Goal: Task Accomplishment & Management: Complete application form

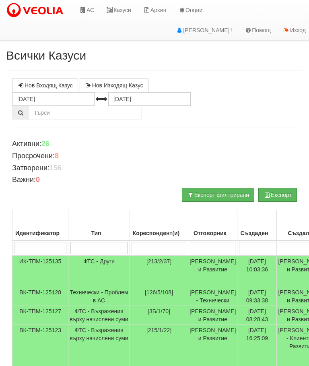
click at [123, 10] on link "Казуси" at bounding box center [118, 10] width 37 height 20
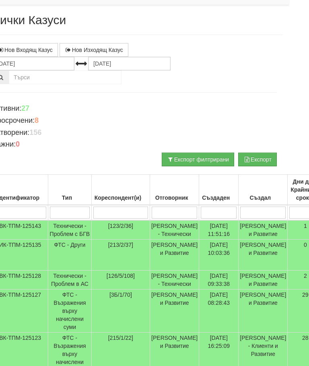
scroll to position [35, 0]
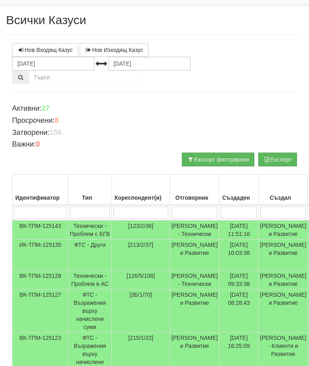
click at [90, 231] on td "Технически - Проблем с БГВ" at bounding box center [90, 229] width 44 height 19
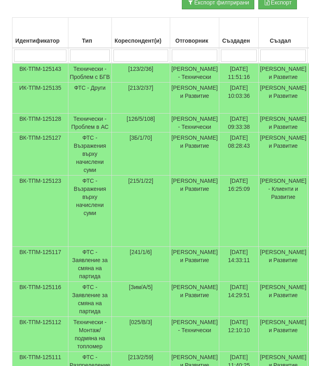
scroll to position [0, 0]
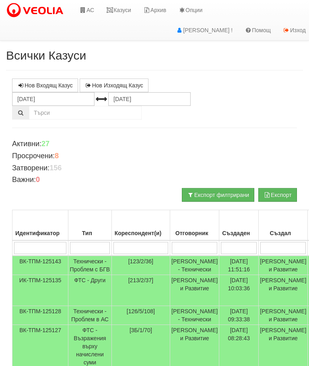
click at [193, 246] on input "search" at bounding box center [195, 248] width 46 height 12
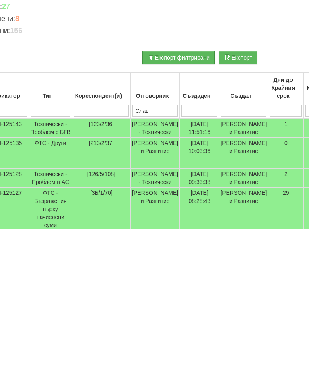
type input "Слави"
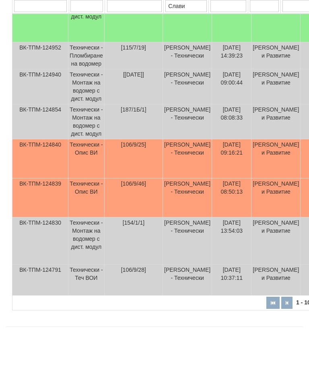
scroll to position [303, 0]
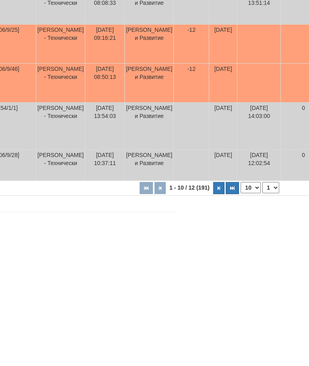
type input "Слави"
click at [214, 329] on button "button" at bounding box center [219, 335] width 11 height 12
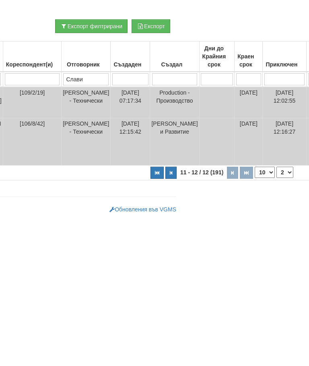
scroll to position [13, 127]
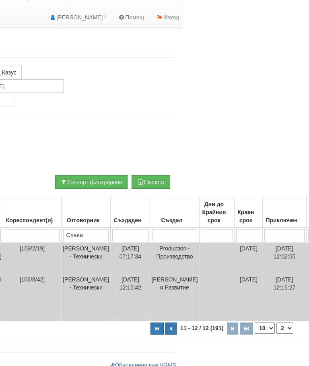
click at [151, 323] on button "button" at bounding box center [157, 329] width 13 height 12
select select "1"
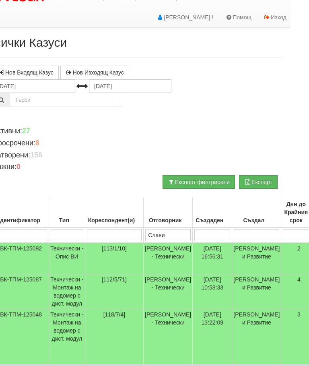
scroll to position [13, 0]
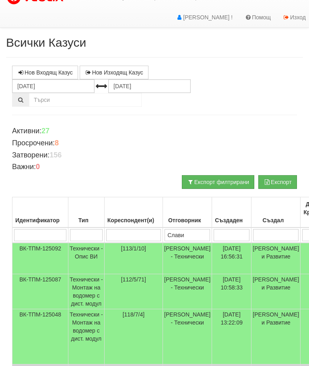
click at [189, 234] on input "Слави" at bounding box center [188, 235] width 46 height 12
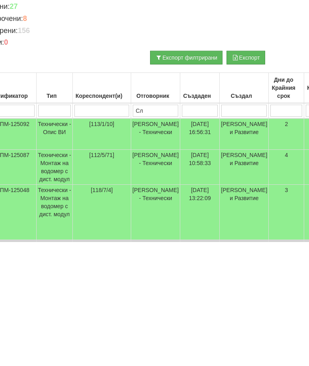
type input "С"
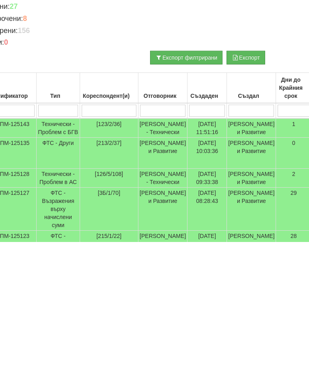
scroll to position [13, 0]
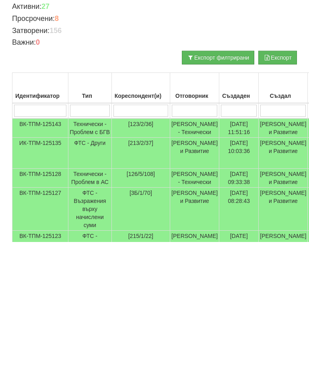
click at [129, 229] on input "search" at bounding box center [141, 235] width 55 height 12
type input "1"
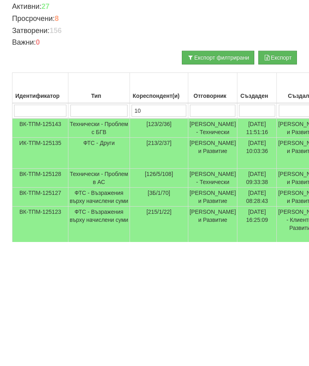
type input "106"
type input "10"
type input "106/"
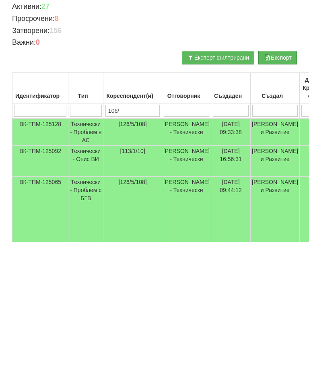
type input "106/"
type input "106/8"
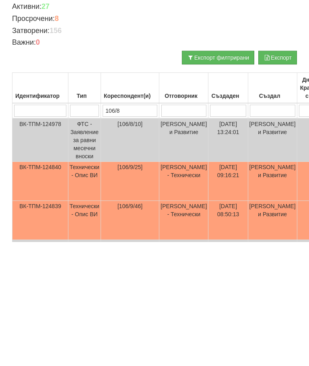
type input "106/8"
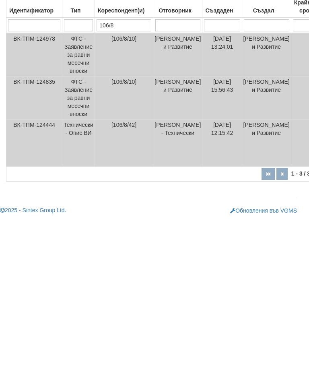
scroll to position [76, 0]
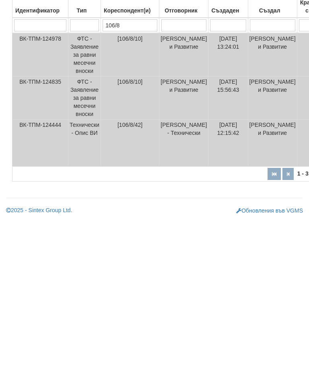
type input "106/8"
click at [83, 266] on td "Технически - Опис ВИ" at bounding box center [84, 289] width 33 height 47
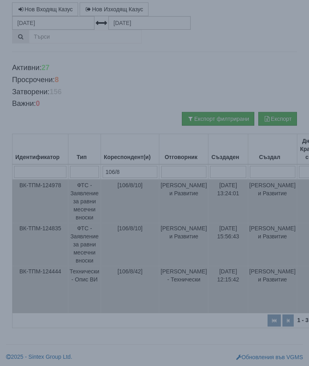
select select "10"
select select "1"
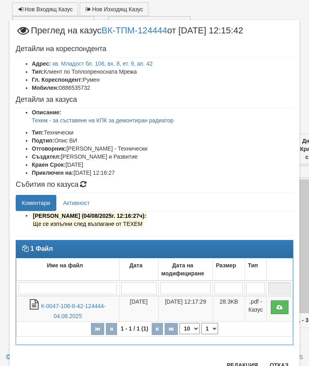
scroll to position [28, 0]
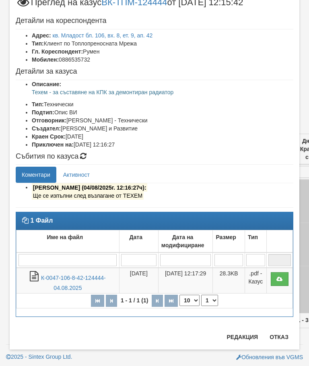
click at [287, 342] on button "Отказ" at bounding box center [279, 337] width 29 height 13
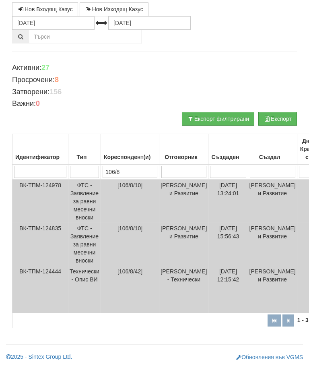
click at [141, 166] on input "106/8" at bounding box center [130, 172] width 55 height 12
click at [134, 167] on input "106/8" at bounding box center [130, 172] width 55 height 12
click at [128, 170] on input "106/8" at bounding box center [130, 172] width 55 height 12
type input "10"
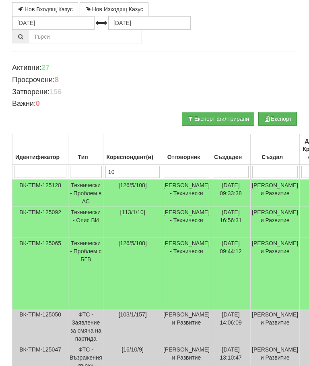
type input "106"
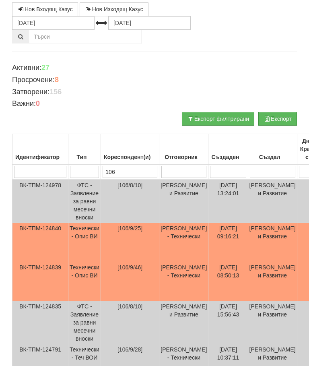
type input "106/"
type input "106/9"
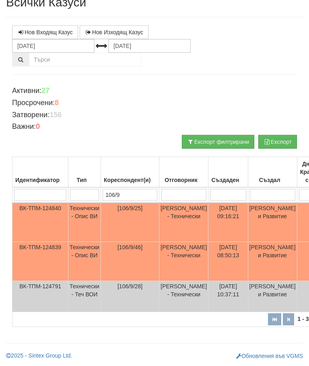
scroll to position [56, 15]
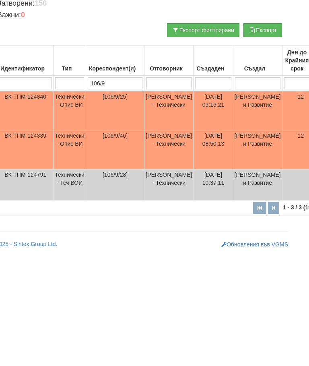
type input "106/9"
click at [71, 242] on td "Технически - Опис ВИ" at bounding box center [70, 261] width 33 height 39
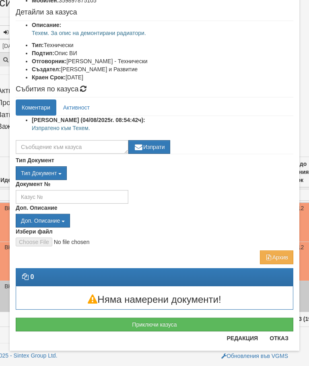
scroll to position [90, 0]
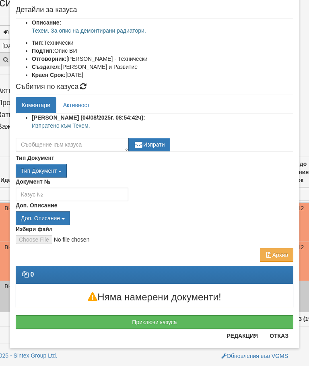
click at [205, 318] on button "Приключи казуса" at bounding box center [155, 322] width 278 height 14
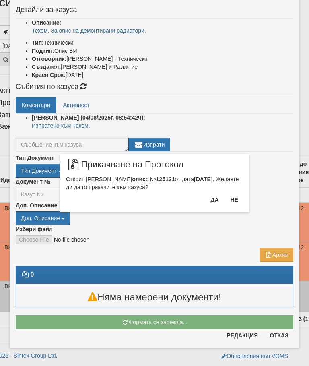
click at [210, 197] on button "Да" at bounding box center [215, 199] width 18 height 13
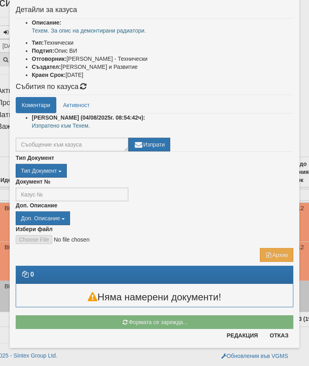
scroll to position [20, 0]
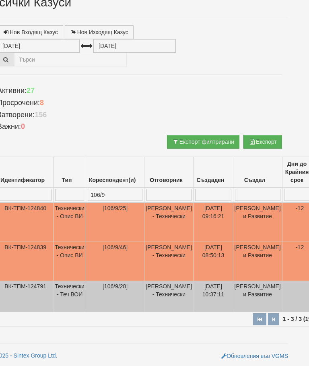
select select "10"
select select "1"
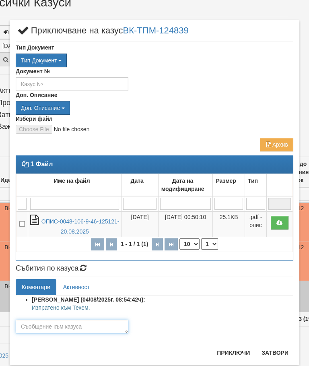
click at [35, 325] on textarea at bounding box center [72, 327] width 113 height 14
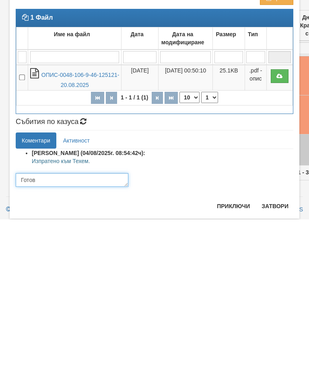
type textarea "Готов"
click at [230, 346] on button "Приключи" at bounding box center [233, 352] width 43 height 13
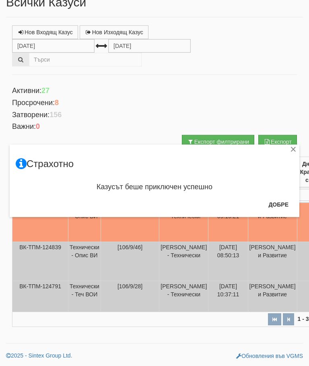
click at [277, 210] on button "Добре" at bounding box center [279, 204] width 30 height 13
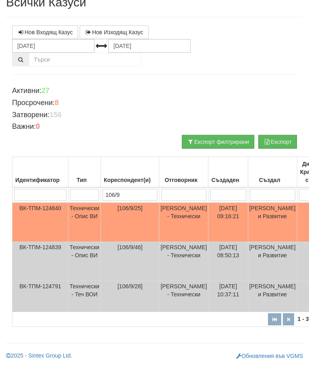
click at [135, 194] on input "106/9" at bounding box center [130, 195] width 55 height 12
type input "1"
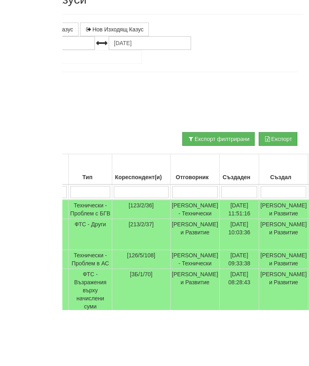
scroll to position [0, 63]
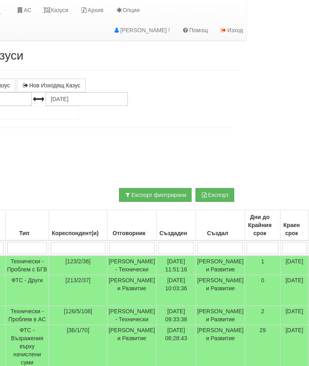
click at [61, 2] on link "Казуси" at bounding box center [55, 10] width 37 height 20
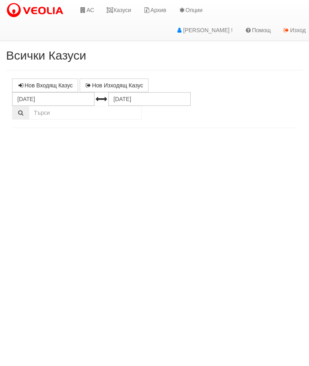
select select "10"
select select "1"
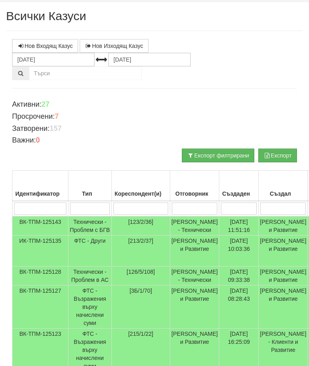
scroll to position [50, 0]
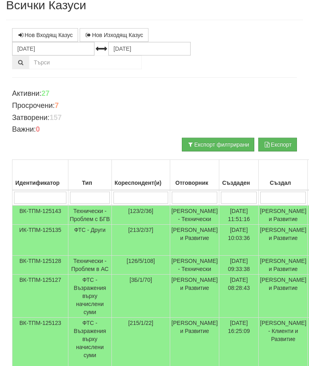
click at [193, 194] on input "search" at bounding box center [195, 198] width 46 height 12
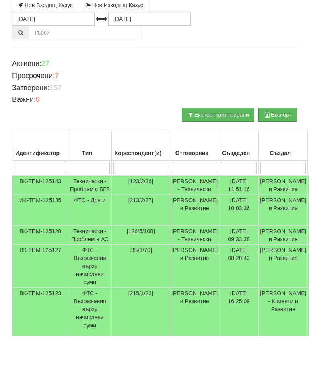
type input "С"
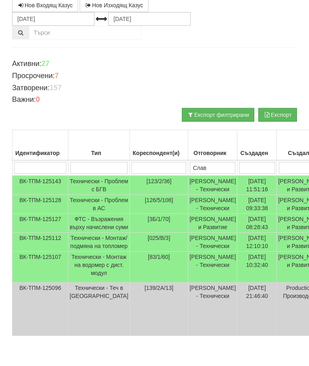
type input "Слави"
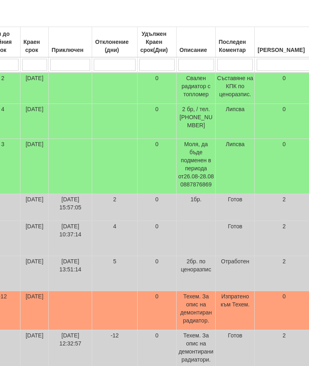
scroll to position [183, 0]
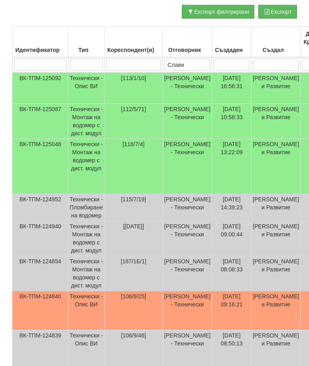
type input "Слави"
click at [95, 81] on td "Технически - Опис ВИ" at bounding box center [86, 88] width 36 height 31
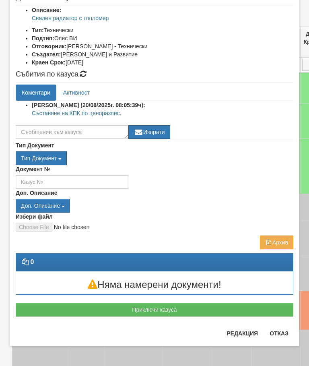
scroll to position [102, 0]
click at [286, 336] on button "Отказ" at bounding box center [279, 333] width 29 height 13
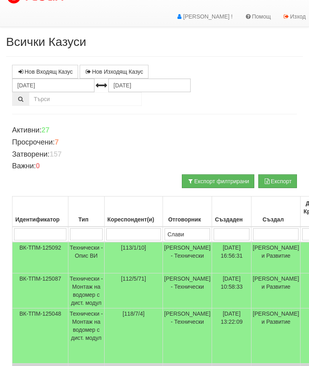
scroll to position [0, 0]
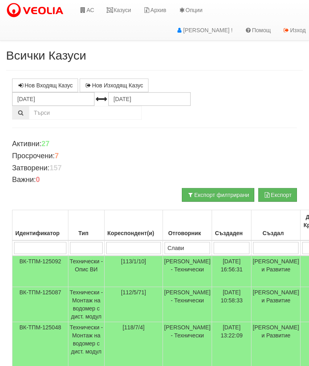
click at [125, 7] on link "Казуси" at bounding box center [118, 10] width 37 height 20
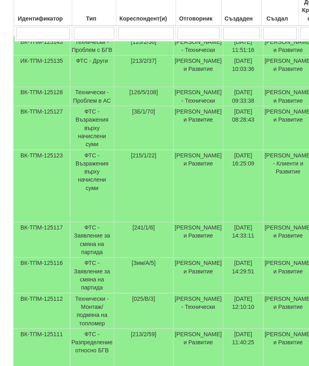
scroll to position [215, 0]
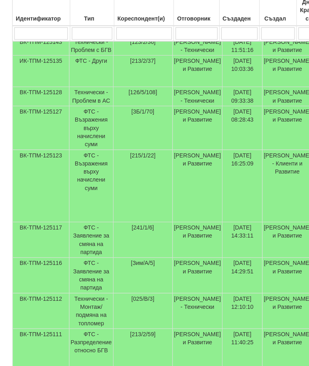
click at [89, 110] on td "Технически - Проблем в АС" at bounding box center [90, 100] width 44 height 19
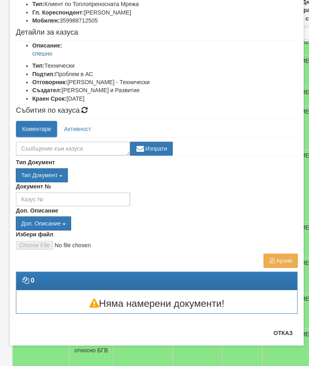
scroll to position [62, 0]
click at [276, 330] on button "Отказ" at bounding box center [279, 333] width 29 height 13
